Goal: Transaction & Acquisition: Purchase product/service

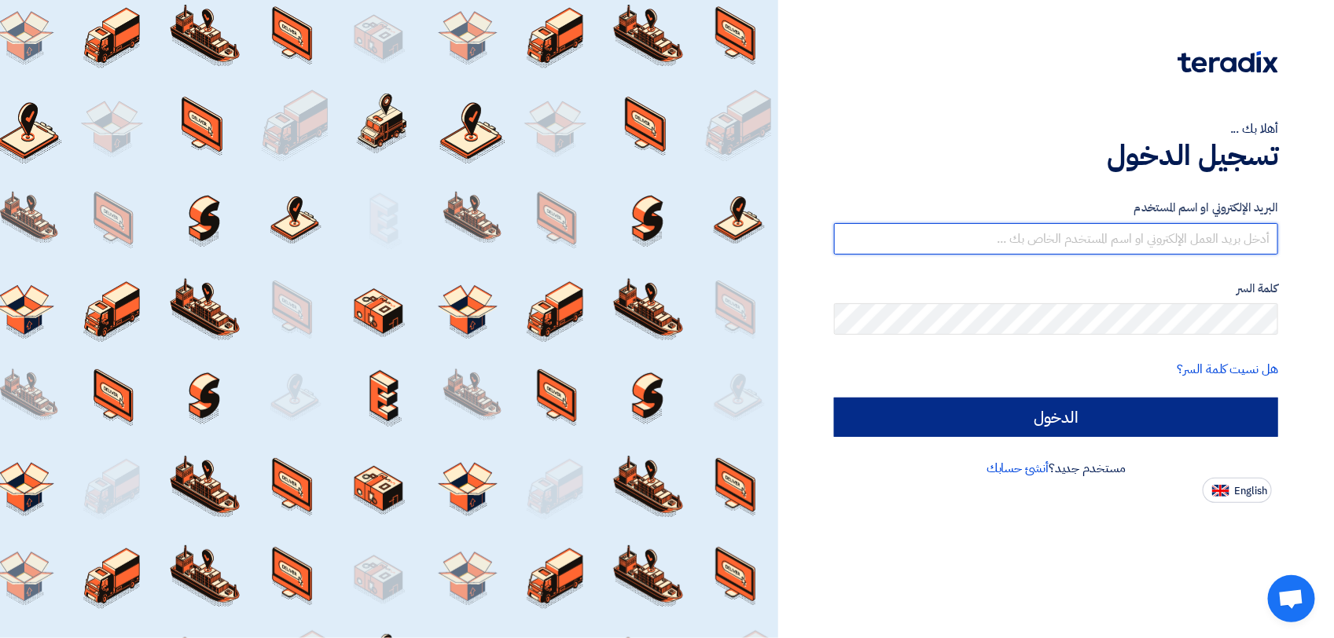
type input "[PERSON_NAME][EMAIL_ADDRESS][DOMAIN_NAME]"
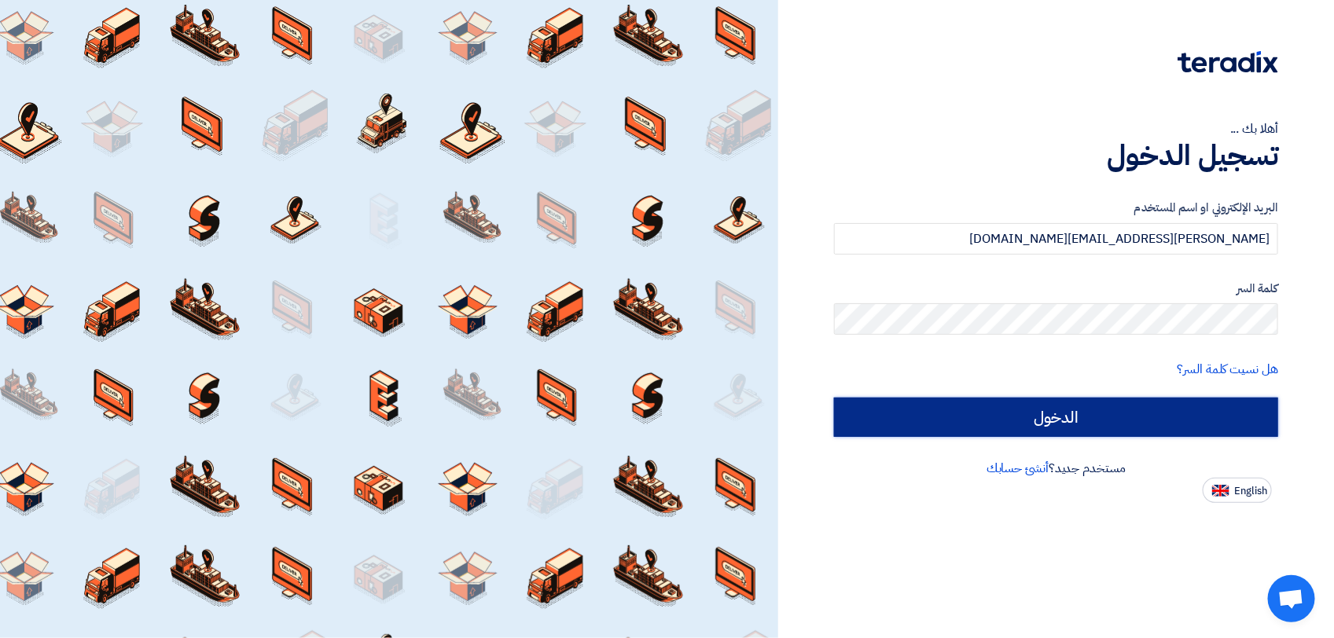
click at [1067, 414] on input "الدخول" at bounding box center [1056, 417] width 444 height 39
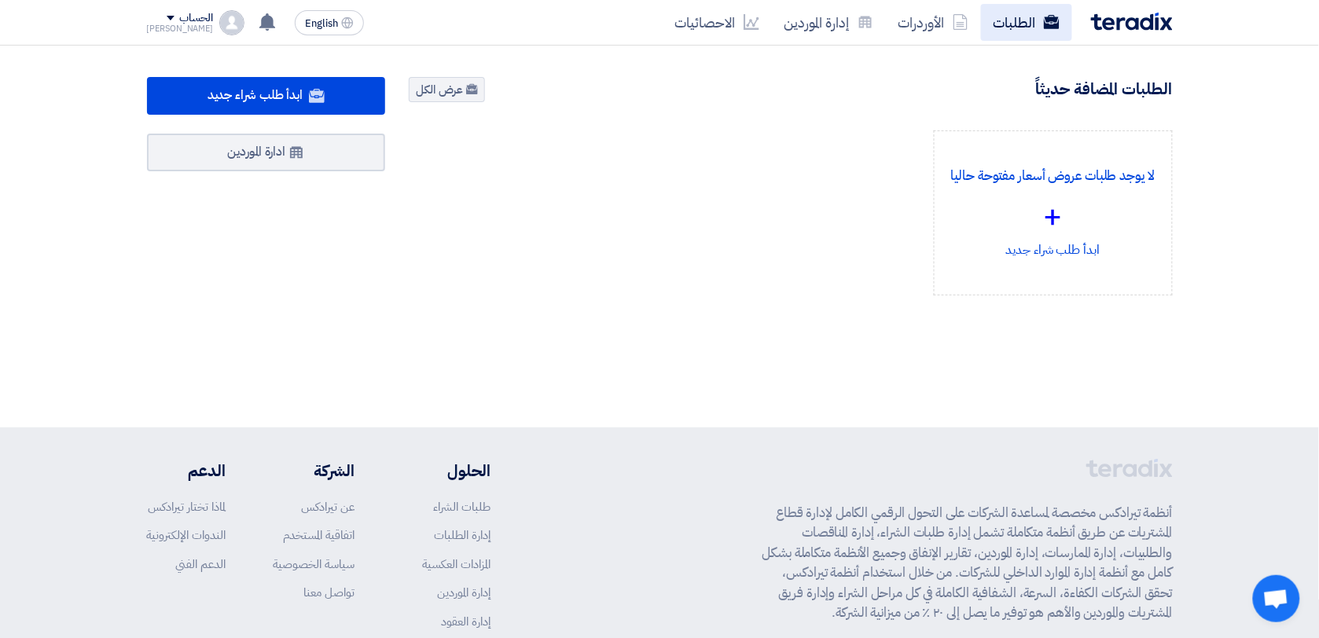
click at [1038, 28] on link "الطلبات" at bounding box center [1026, 22] width 91 height 37
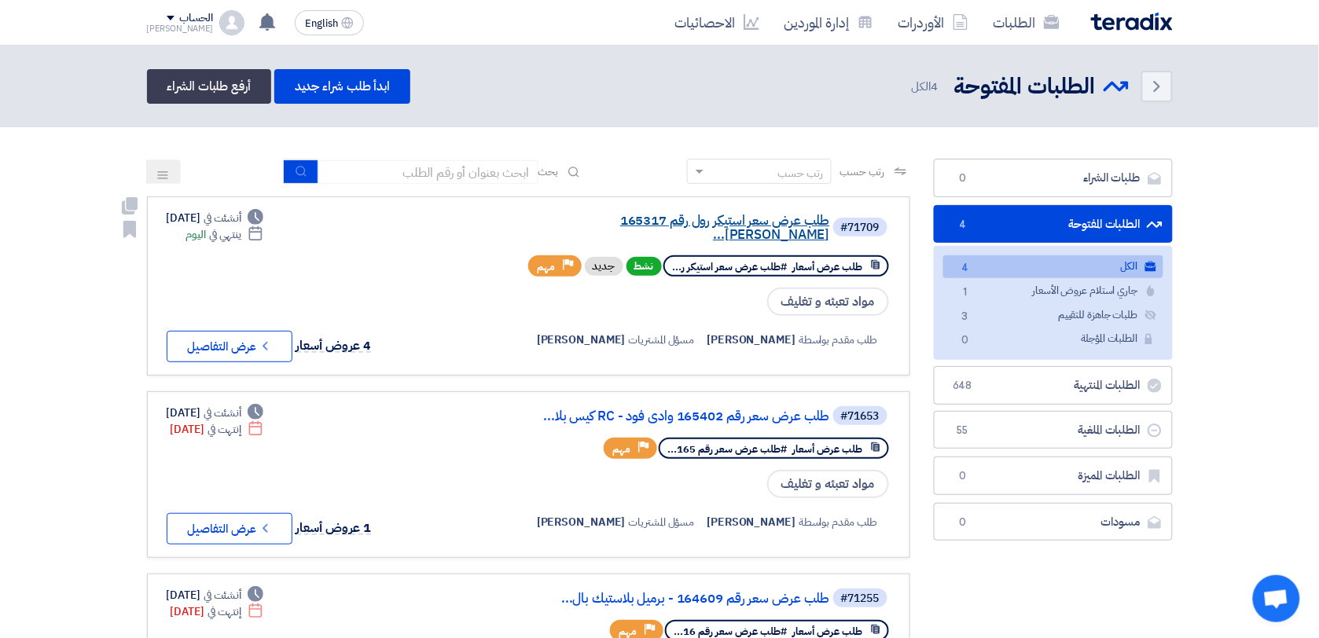
click at [672, 222] on link "طلب عرض سعر استيكر رول رقم 165317 [PERSON_NAME]..." at bounding box center [673, 228] width 314 height 28
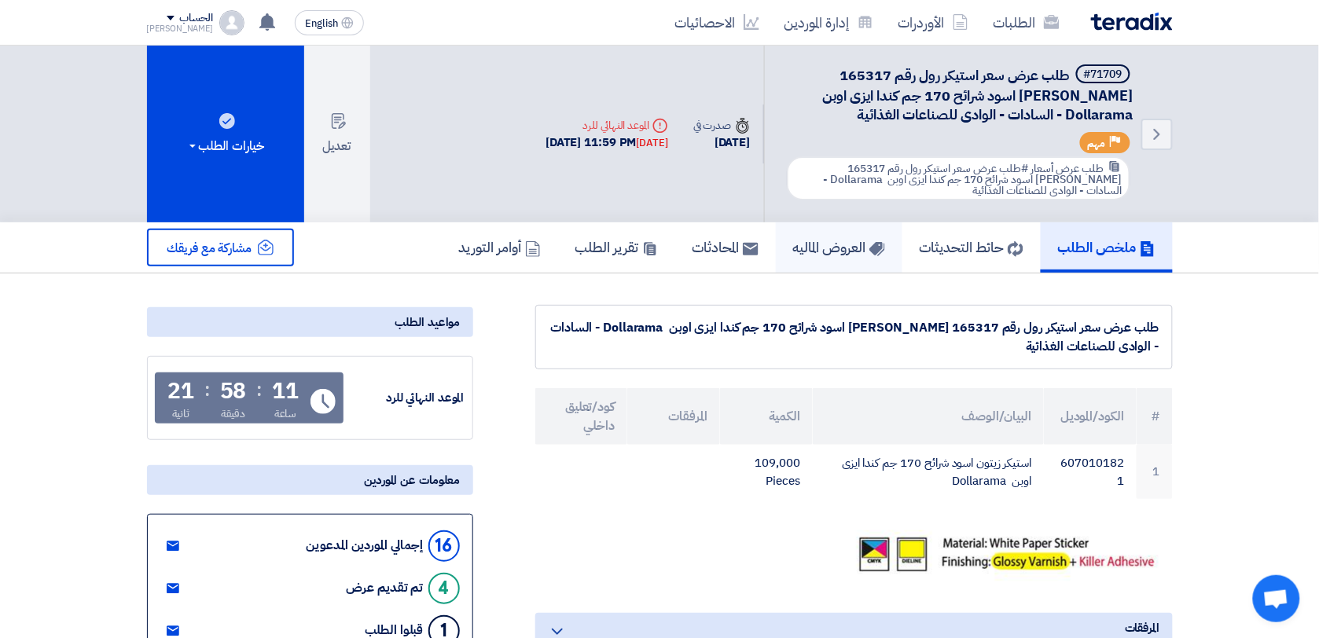
click at [833, 245] on h5 "العروض الماليه" at bounding box center [839, 247] width 92 height 18
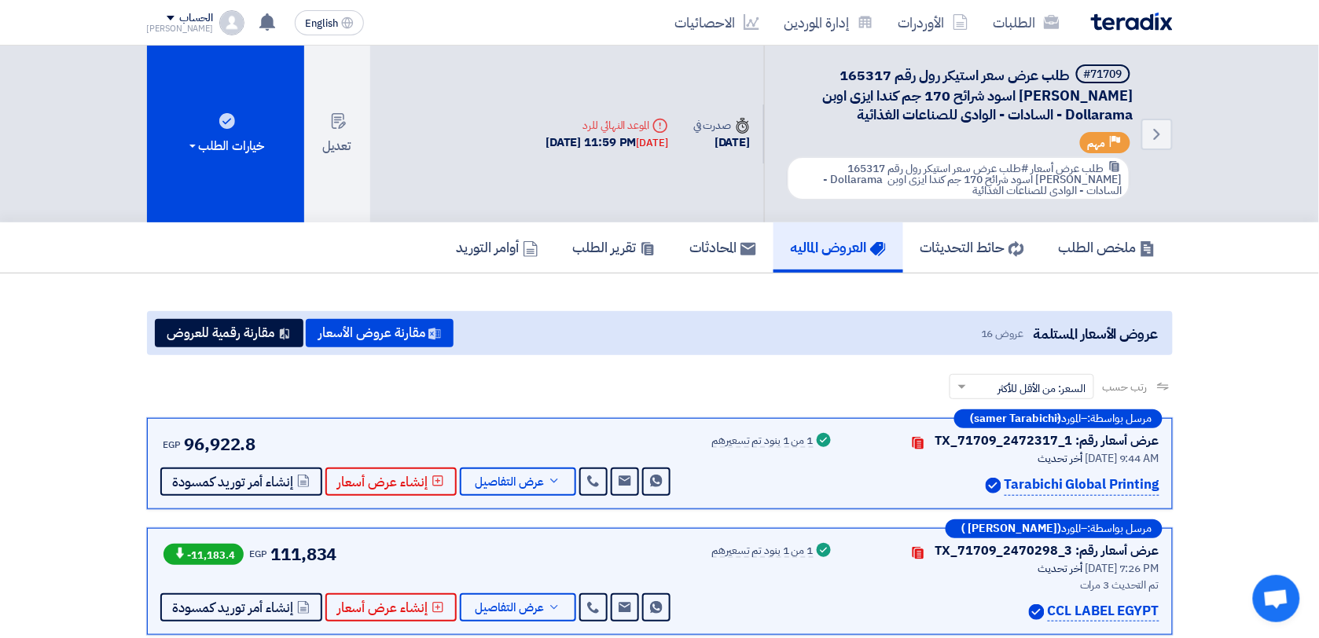
click at [850, 75] on span "طلب عرض سعر استيكر رول رقم 165317 [PERSON_NAME] اسود شرائح 170 جم كندا ايزى اوب…" at bounding box center [977, 94] width 314 height 61
copy span "165317"
click at [391, 340] on button "مقارنة عروض الأسعار" at bounding box center [380, 333] width 148 height 28
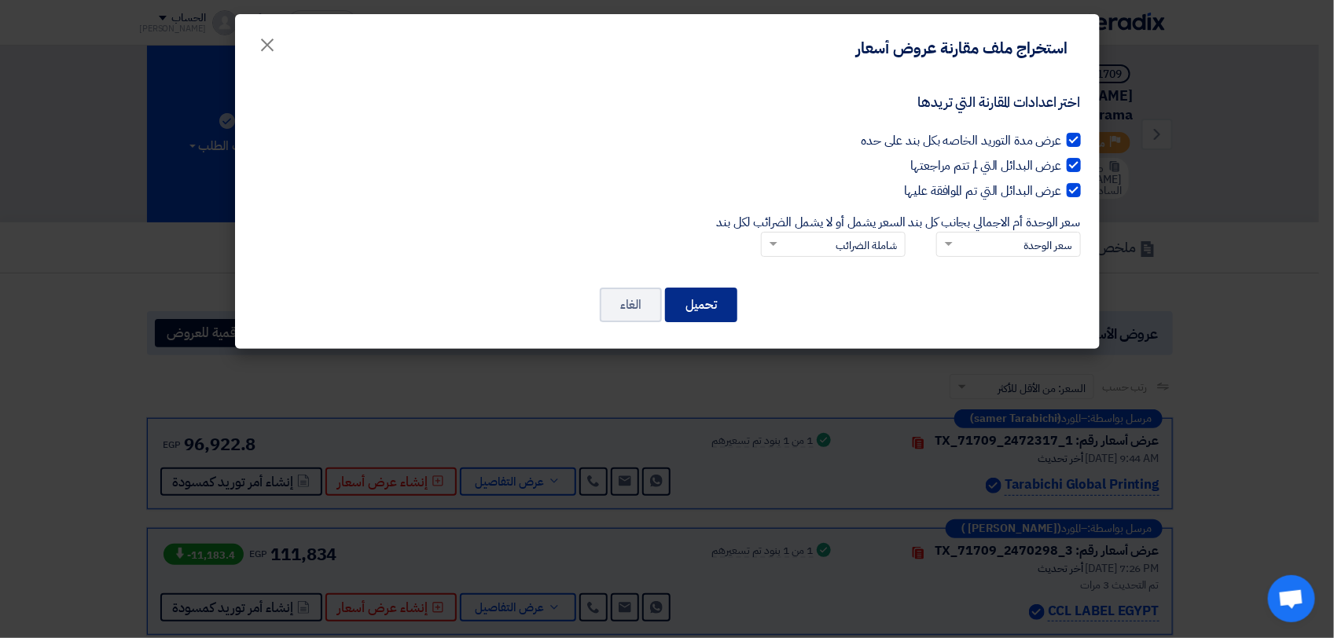
click at [715, 307] on button "تحميل" at bounding box center [701, 305] width 72 height 35
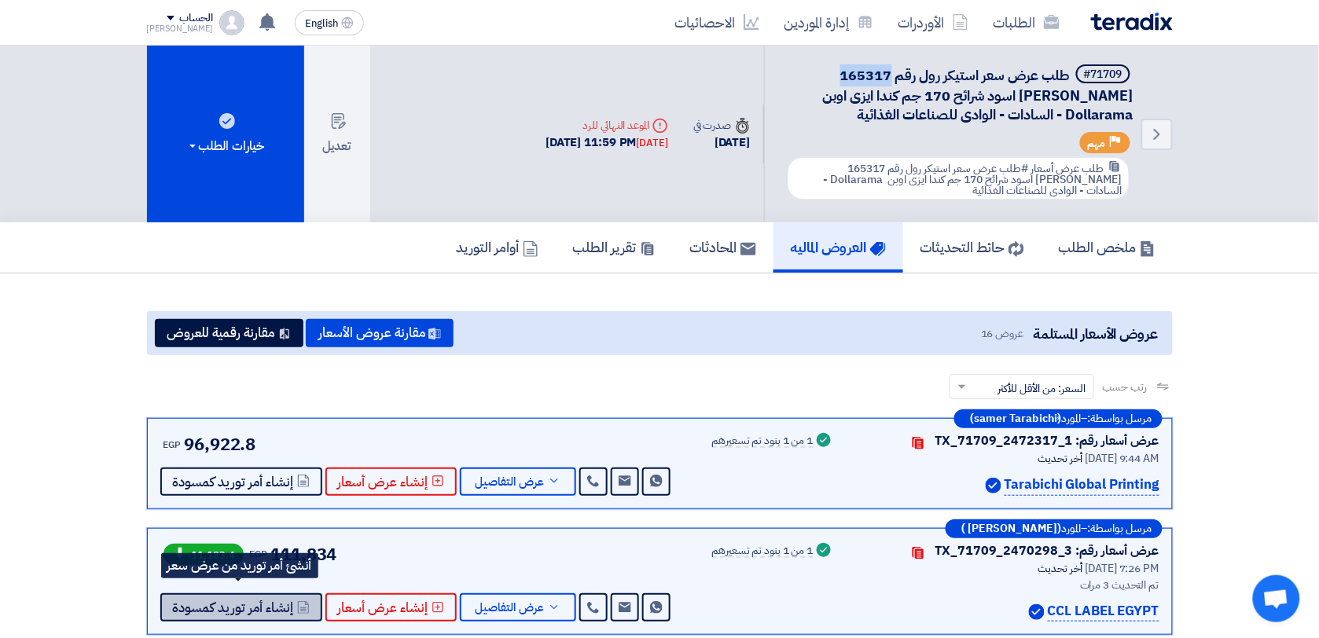
click at [269, 602] on span "إنشاء أمر توريد كمسودة" at bounding box center [233, 608] width 121 height 12
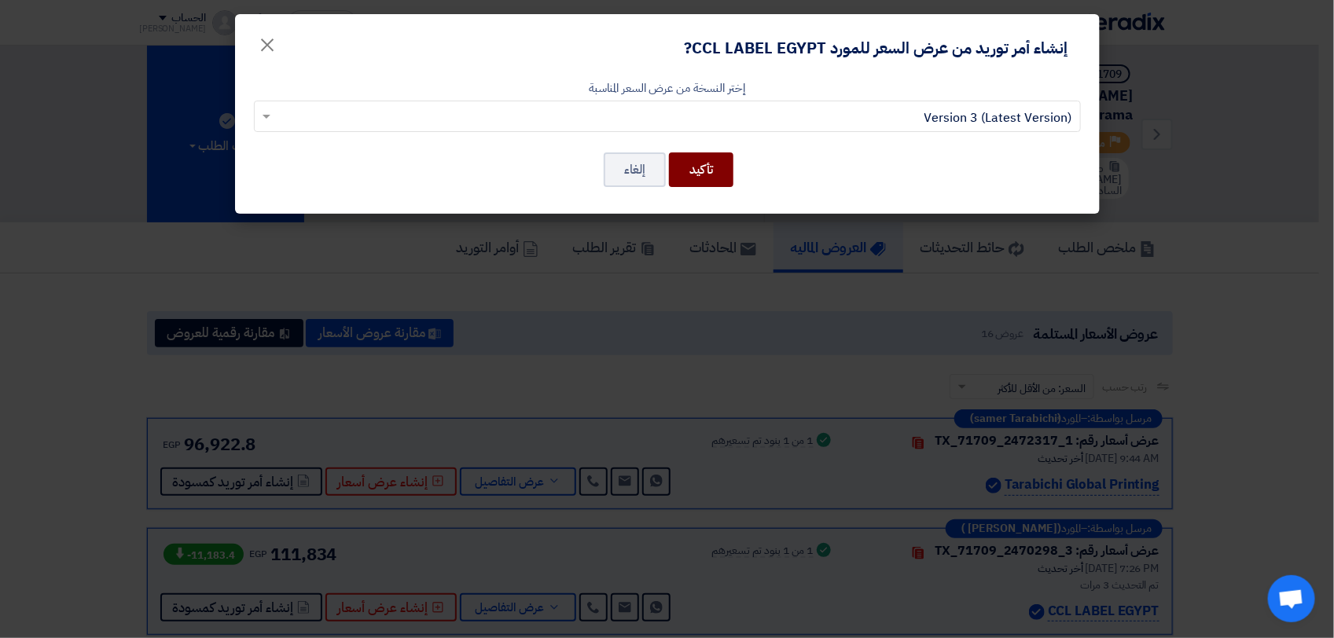
click at [689, 165] on button "تأكيد" at bounding box center [701, 169] width 64 height 35
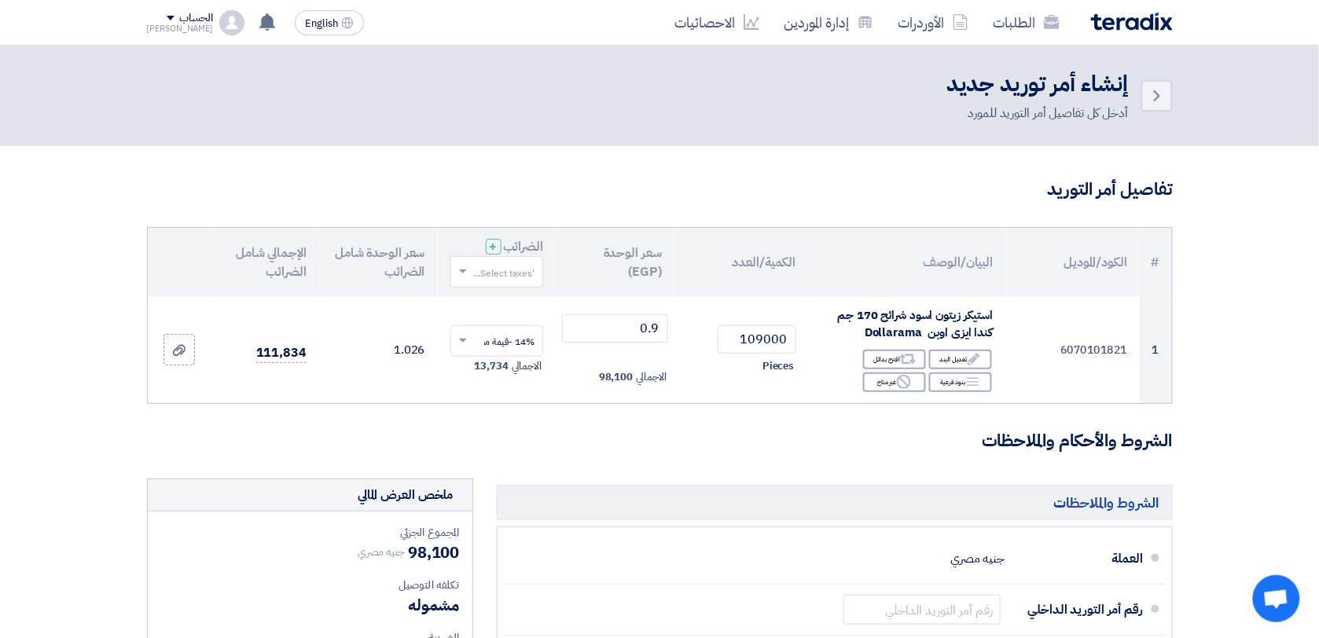
click at [505, 280] on input "text" at bounding box center [506, 273] width 62 height 26
click at [513, 299] on span "14% -قيمة مضافة" at bounding box center [498, 301] width 72 height 14
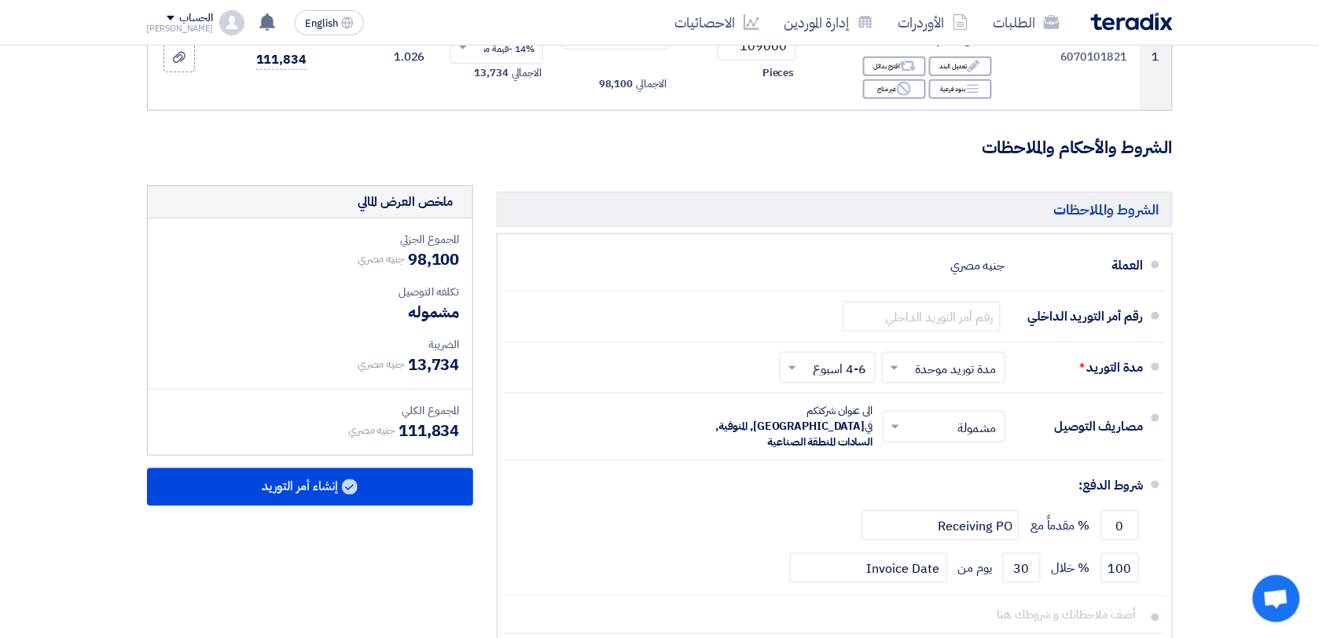
scroll to position [314, 0]
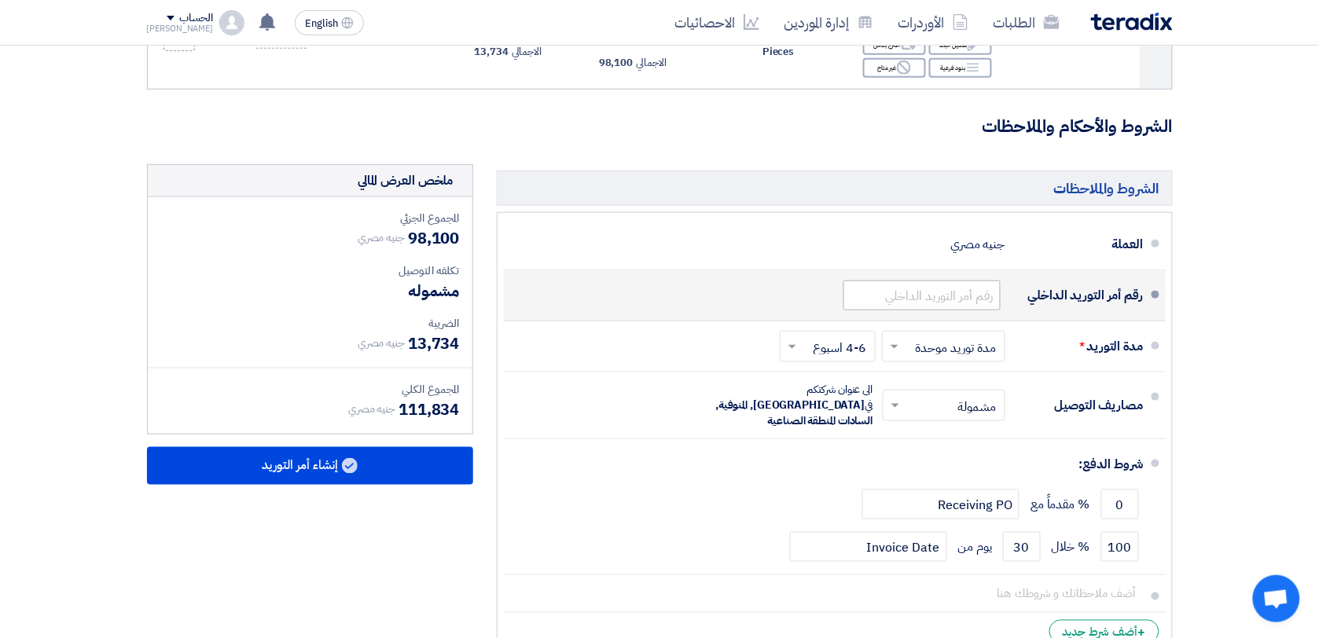
paste input "165317/1"
type input "165317/1"
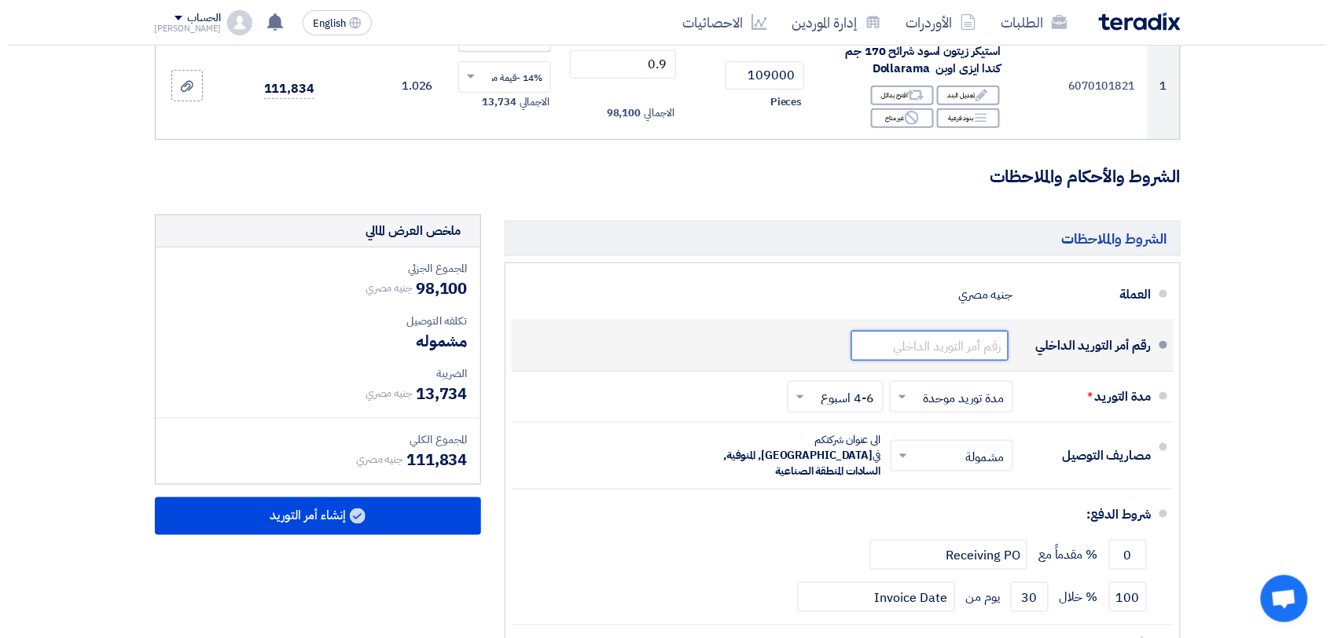
scroll to position [0, 0]
click at [948, 351] on input "text" at bounding box center [921, 346] width 157 height 30
paste input "165317/1"
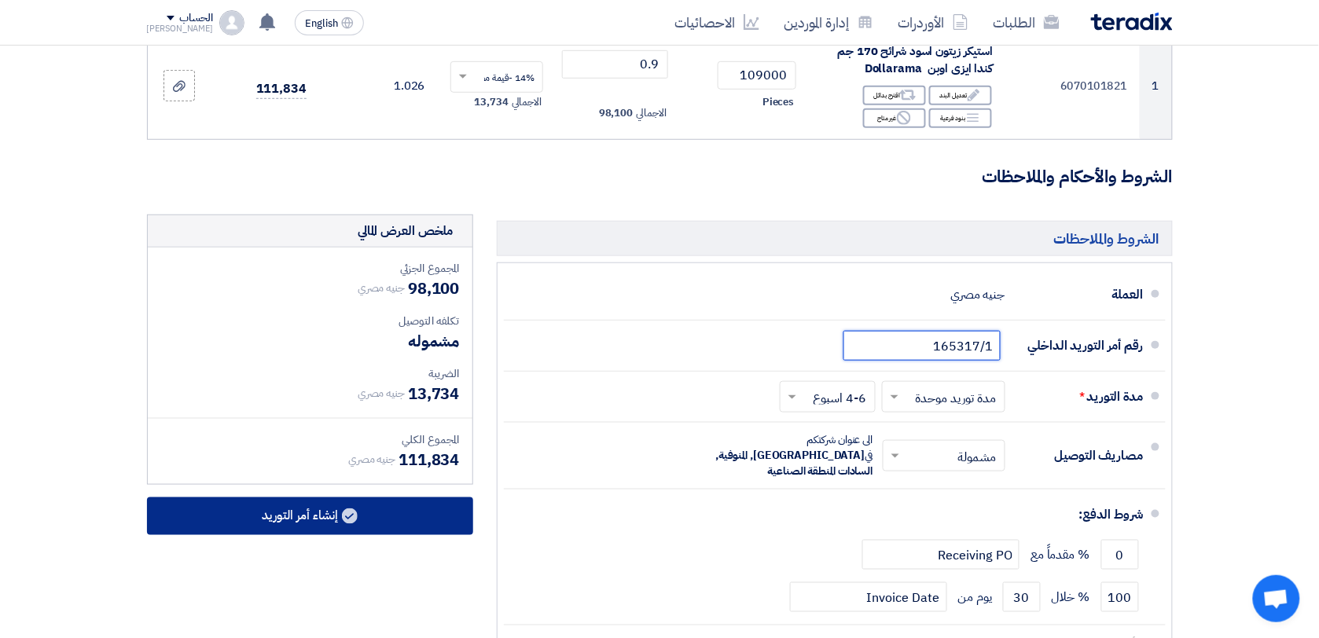
type input "165317/1"
click at [427, 524] on button "إنشاء أمر التوريد" at bounding box center [310, 517] width 326 height 38
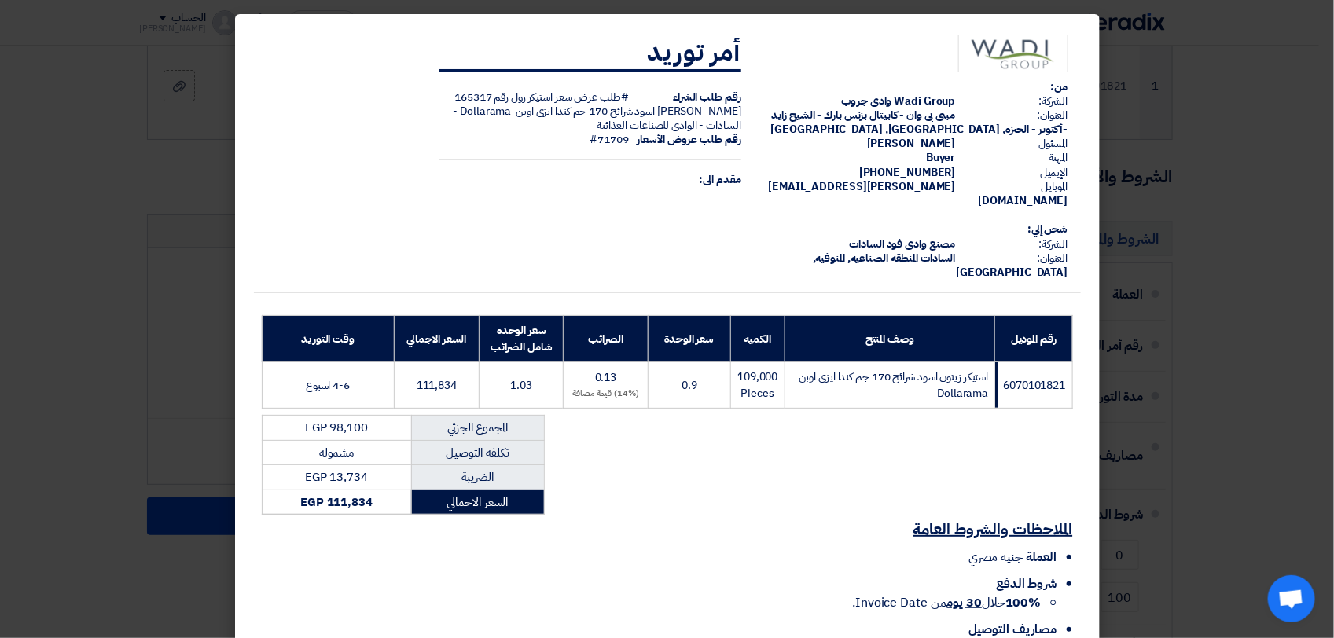
click at [920, 487] on div "من: الشركة: Wadi Group وادي جروب العنوان: مبنى بى وان - كابيتال بزنس بارك - الش…" at bounding box center [667, 346] width 827 height 648
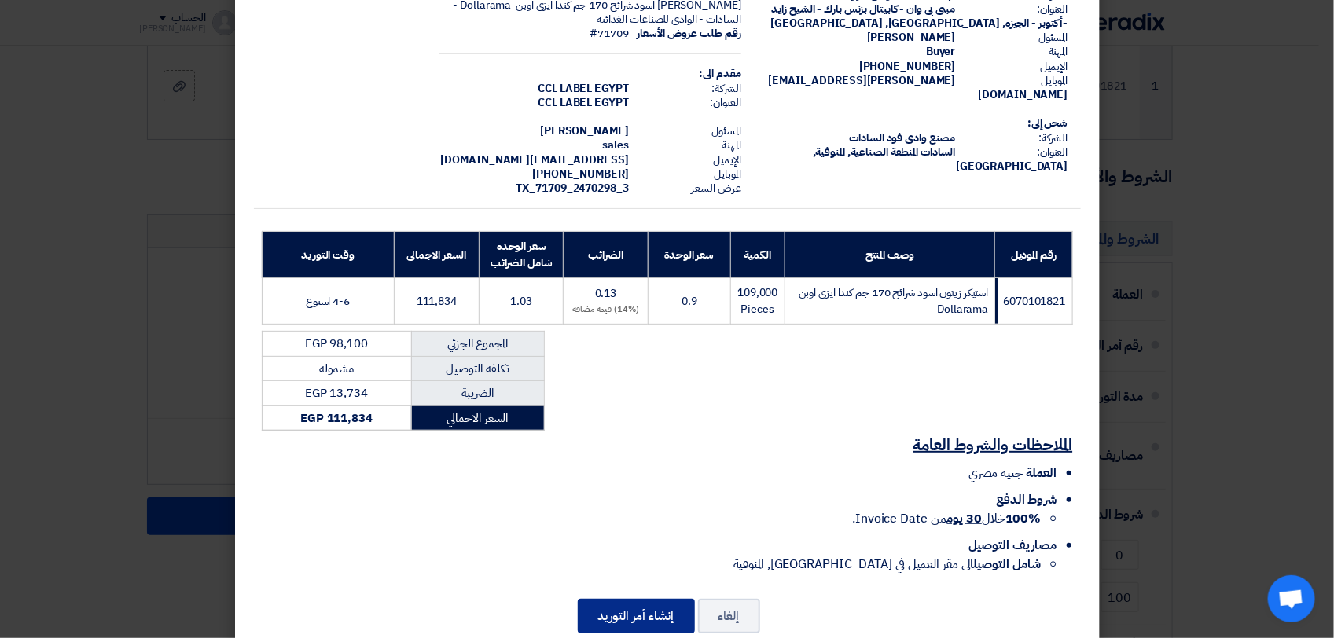
click at [634, 613] on button "إنشاء أمر التوريد" at bounding box center [636, 616] width 117 height 35
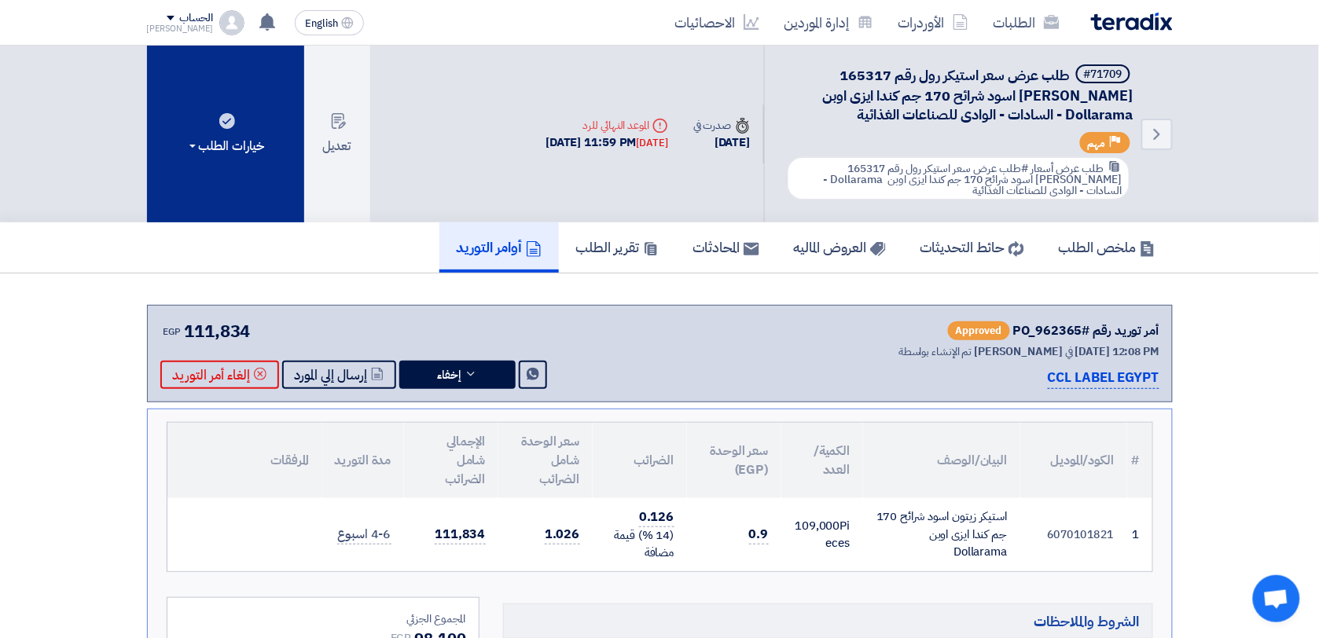
click at [208, 147] on div "خيارات الطلب" at bounding box center [225, 146] width 79 height 19
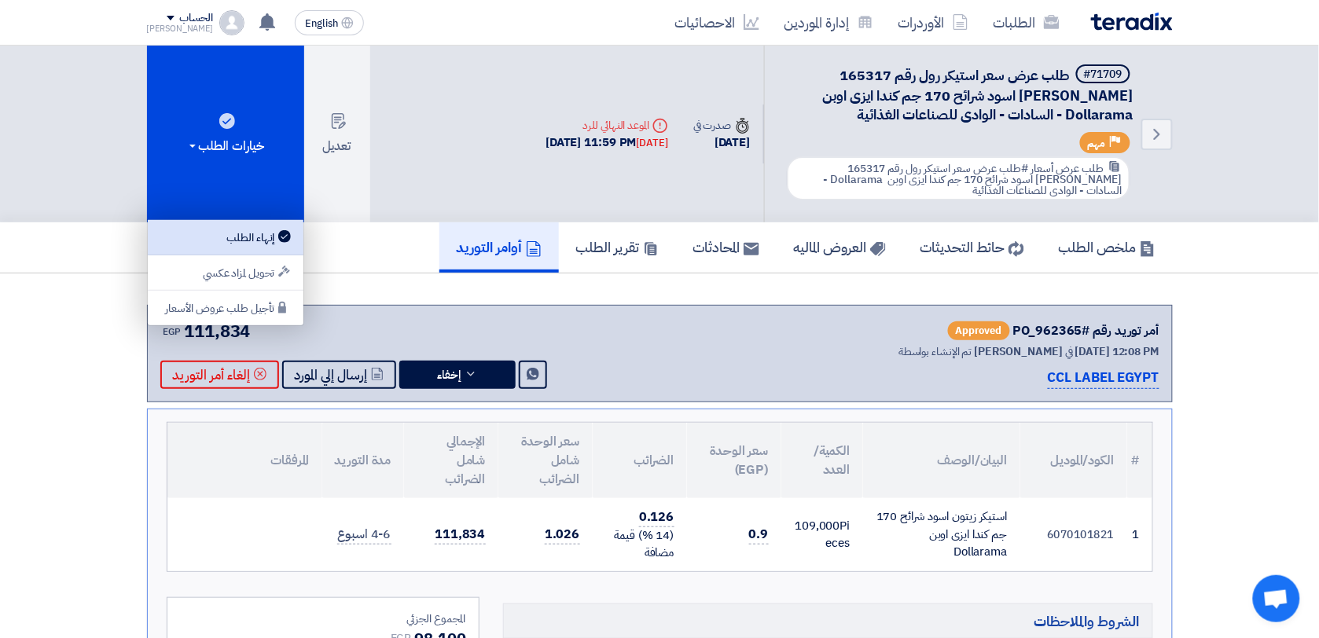
click at [265, 233] on div "إنهاء الطلب" at bounding box center [225, 237] width 137 height 19
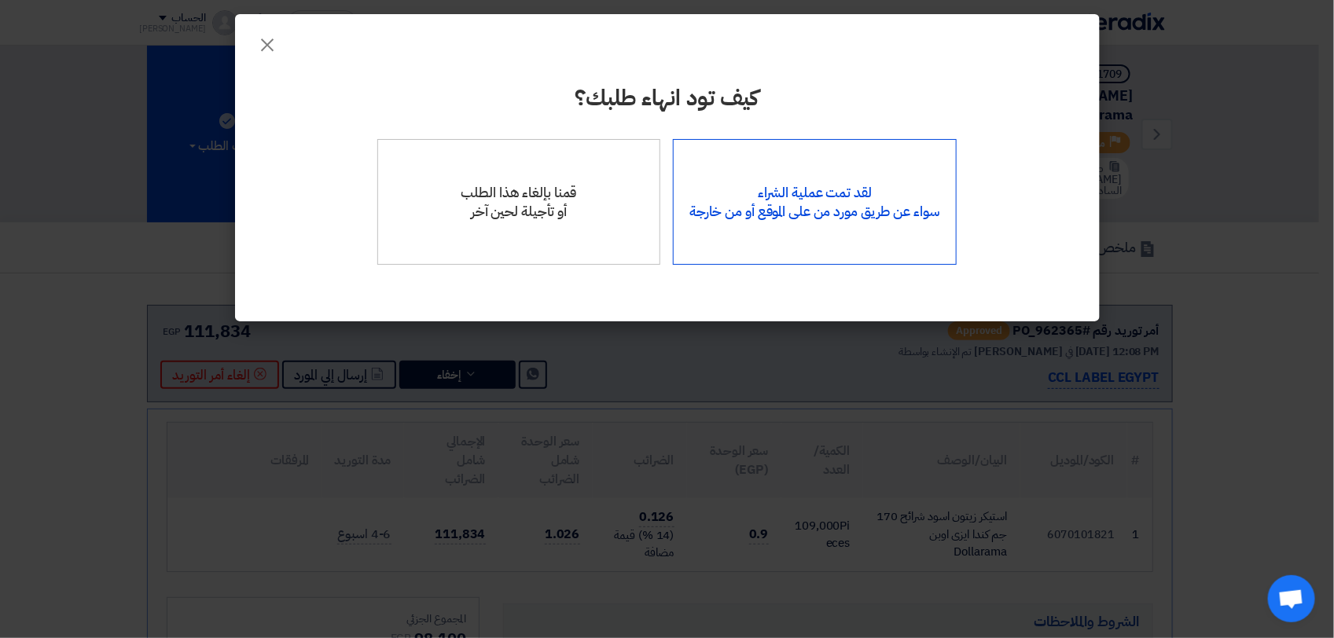
click at [847, 190] on div "لقد تمت عملية الشراء سواء عن طريق مورد من على الموقع أو من خارجة" at bounding box center [815, 202] width 284 height 126
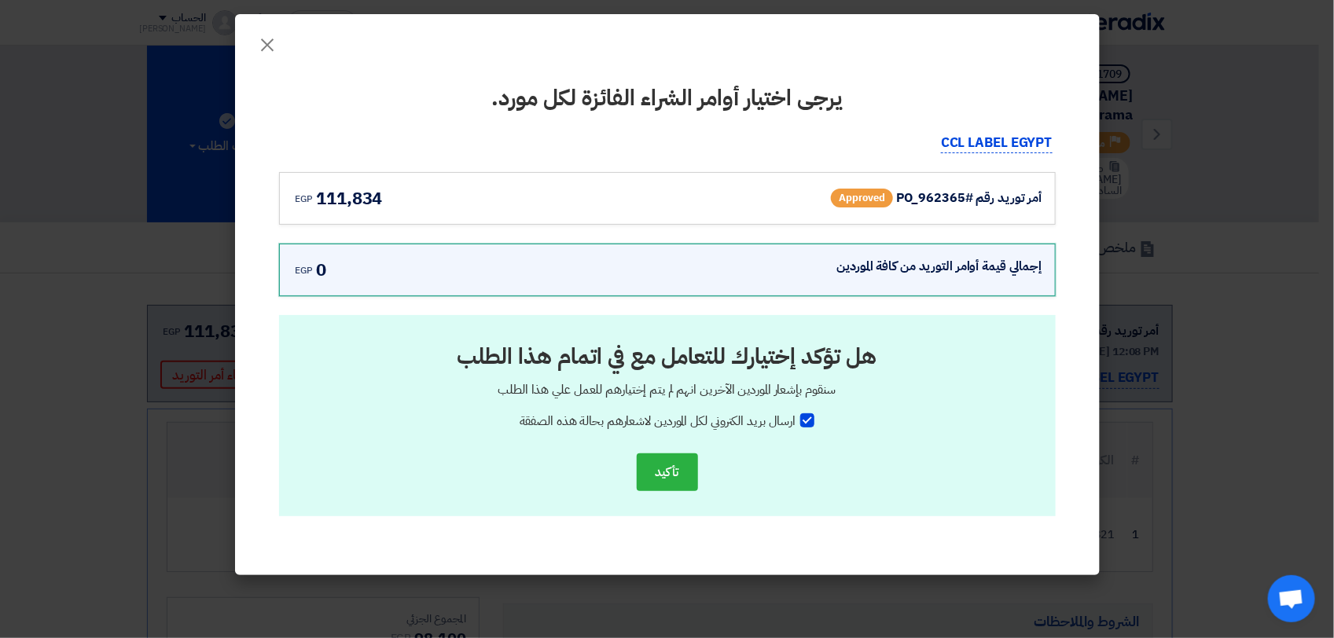
click at [865, 207] on div "أمر توريد رقم #PO_962365 Approved" at bounding box center [889, 198] width 307 height 25
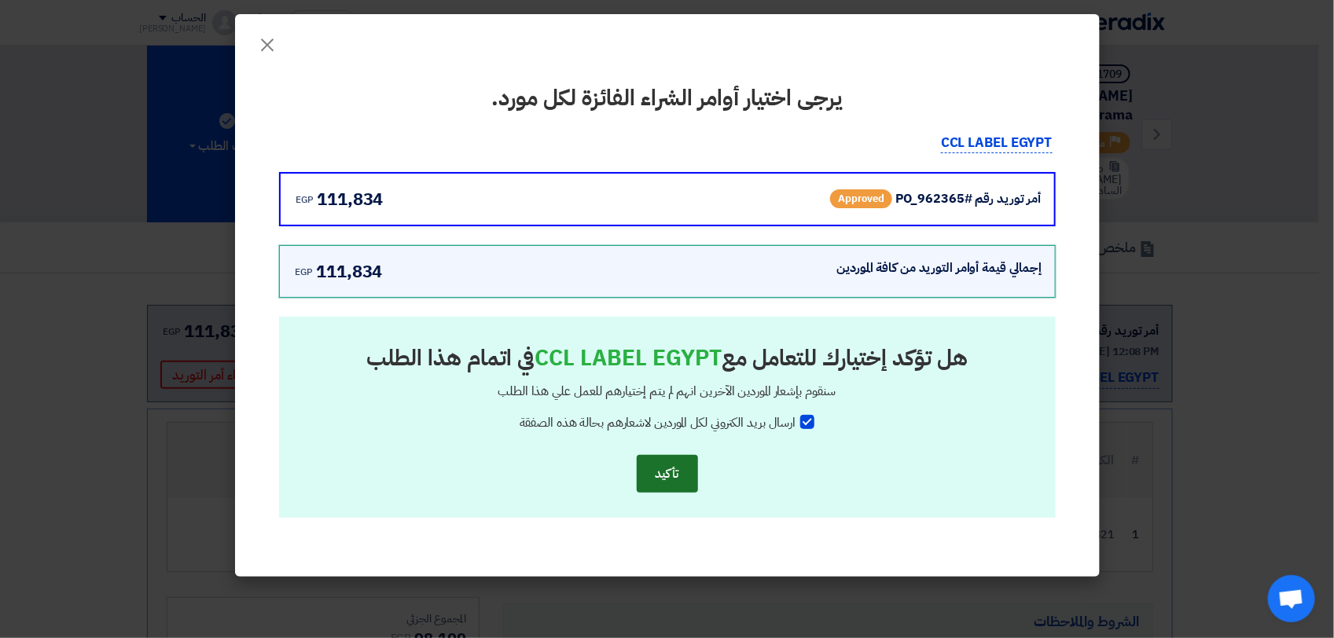
click at [669, 484] on button "تأكيد" at bounding box center [667, 474] width 61 height 38
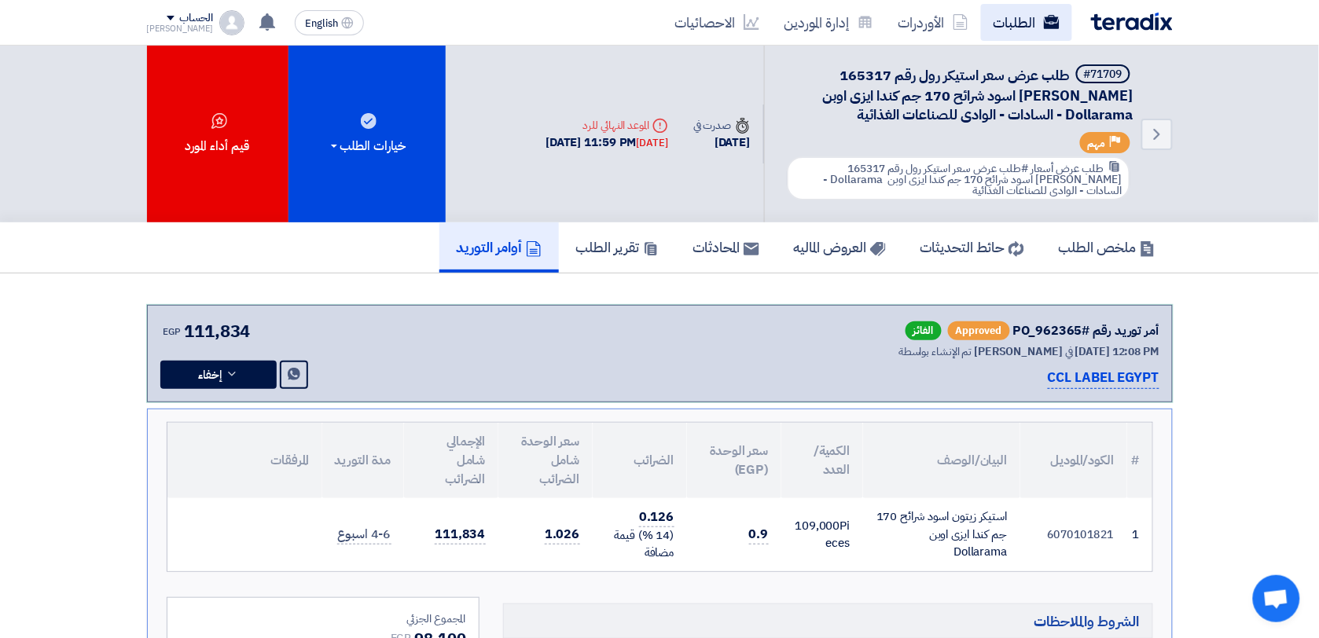
click at [1005, 9] on link "الطلبات" at bounding box center [1026, 22] width 91 height 37
